Goal: Find specific page/section: Find specific page/section

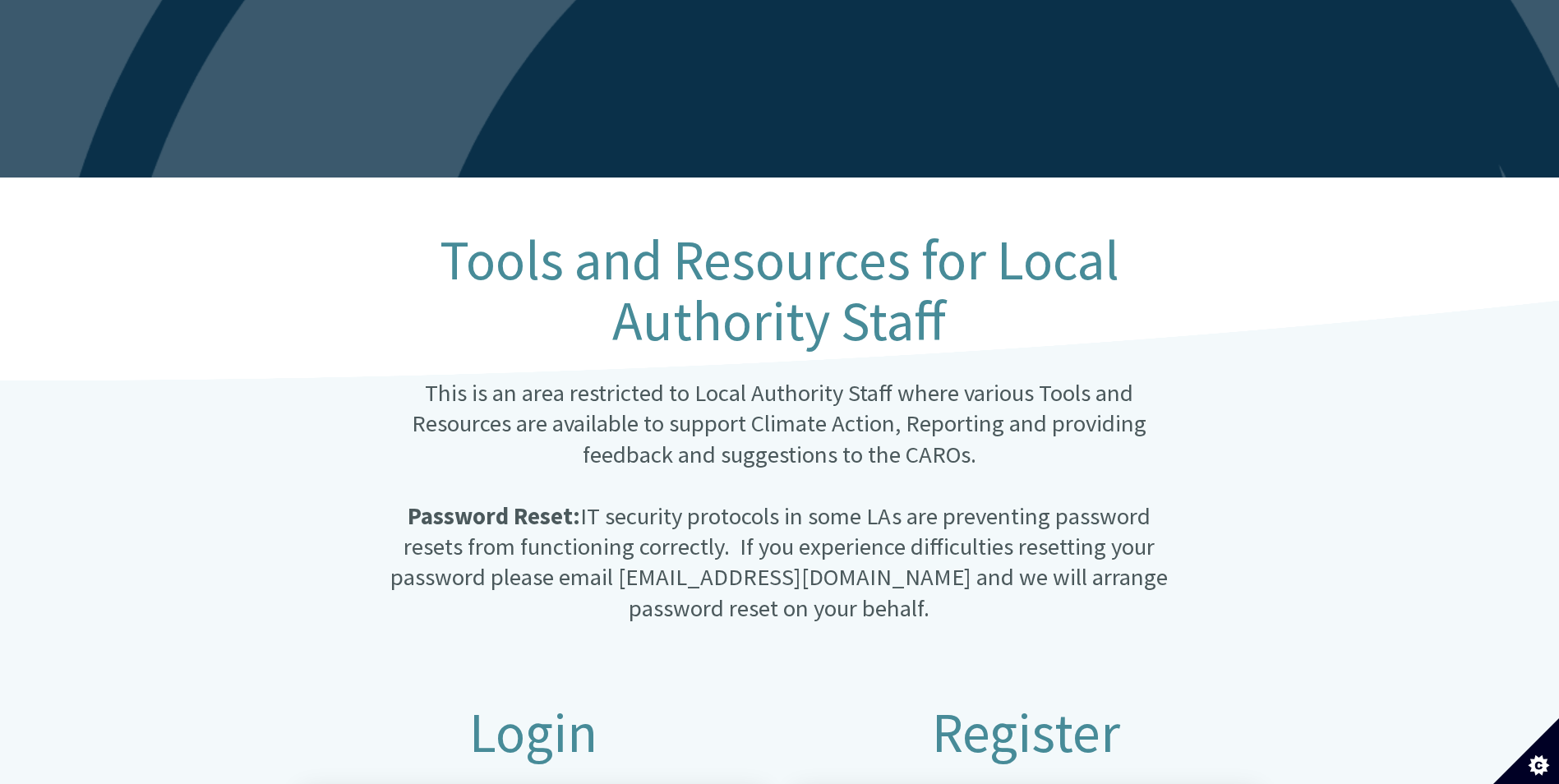
scroll to position [411, 0]
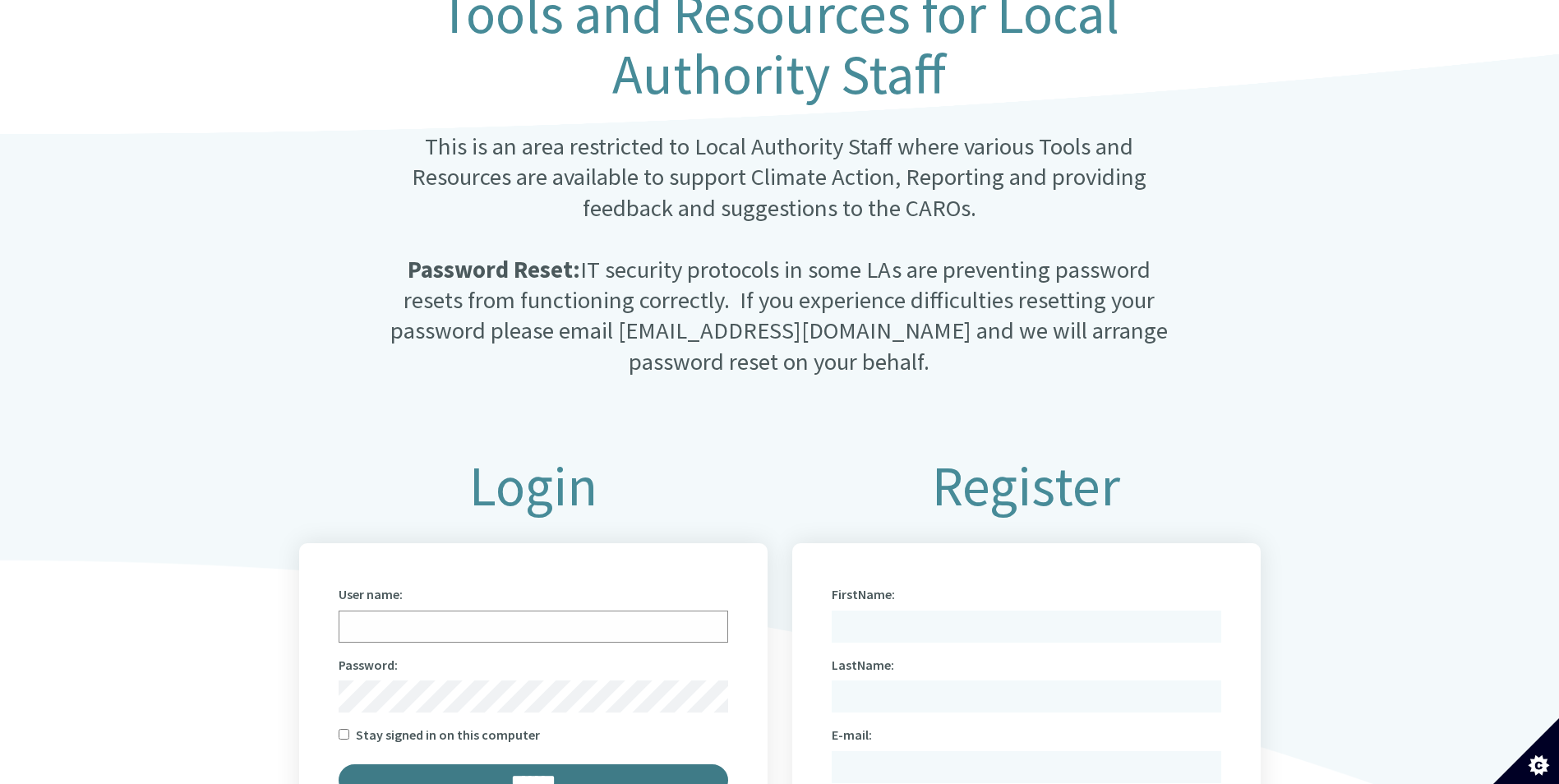
type input "**********"
click at [518, 769] on input "*******" at bounding box center [534, 779] width 390 height 32
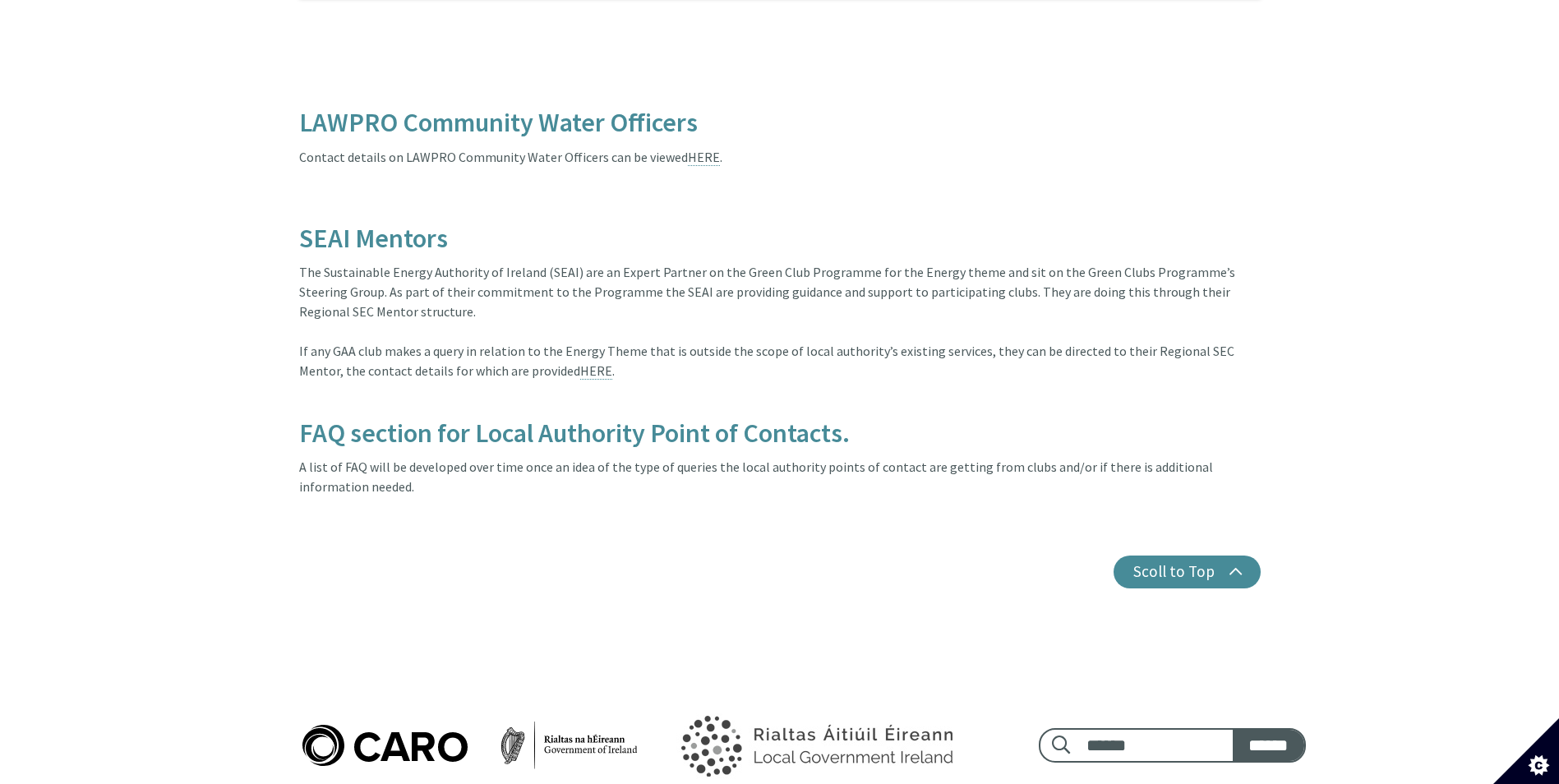
scroll to position [4778, 0]
